Goal: Check status

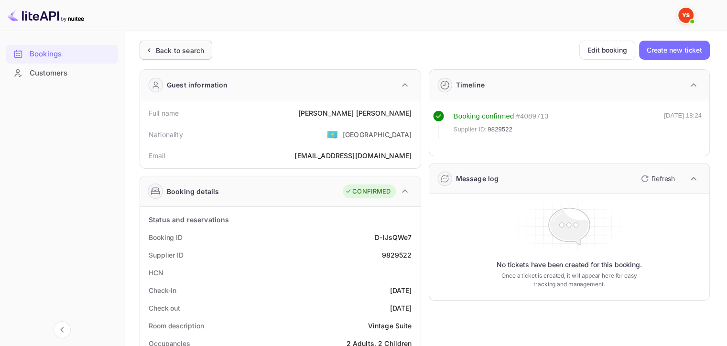
click at [145, 54] on icon at bounding box center [149, 50] width 10 height 10
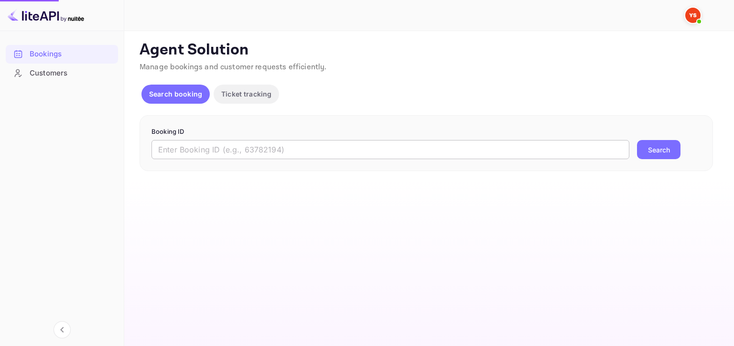
drag, startPoint x: 456, startPoint y: 151, endPoint x: 496, endPoint y: 153, distance: 40.2
click at [456, 151] on input "text" at bounding box center [390, 149] width 478 height 19
paste input "9767218"
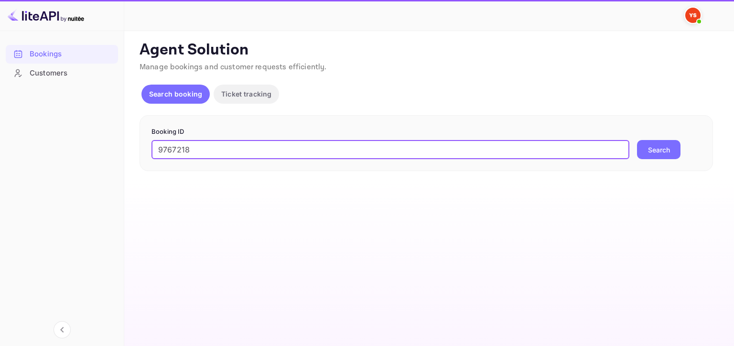
type input "9767218"
click at [678, 153] on button "Search" at bounding box center [658, 149] width 43 height 19
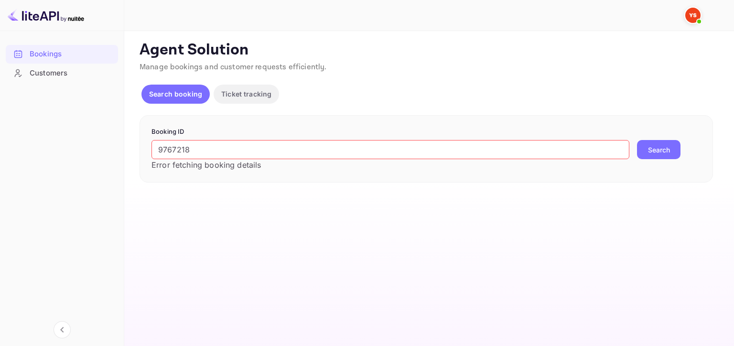
click at [668, 148] on button "Search" at bounding box center [658, 149] width 43 height 19
drag, startPoint x: 221, startPoint y: 151, endPoint x: 44, endPoint y: 141, distance: 177.0
click at [44, 141] on div "Bookings Customers Now you can check your travel website directly from the link…" at bounding box center [367, 173] width 734 height 346
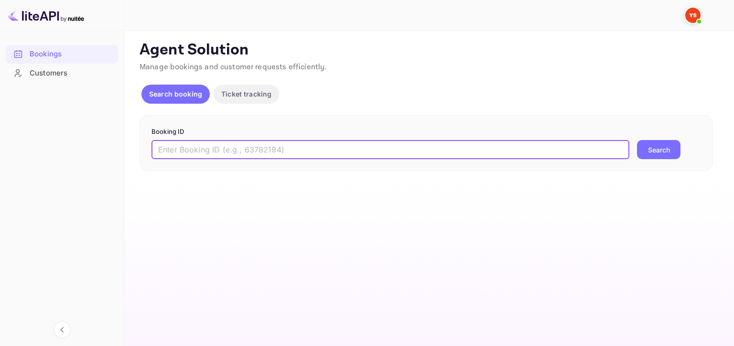
click at [337, 149] on input "text" at bounding box center [390, 149] width 478 height 19
paste input "9767218"
type input "9767218"
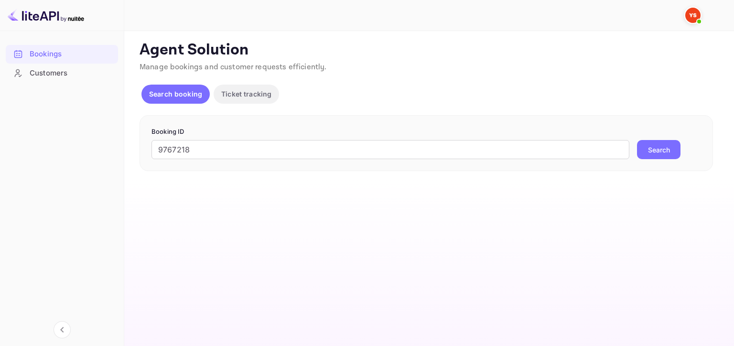
click at [640, 149] on button "Search" at bounding box center [658, 149] width 43 height 19
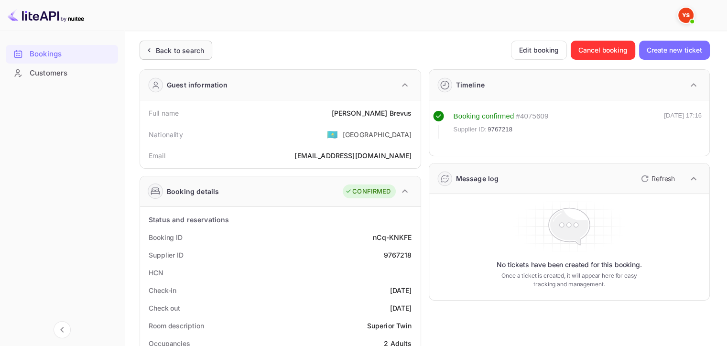
click at [195, 53] on div "Back to search" at bounding box center [180, 50] width 48 height 10
